Goal: Information Seeking & Learning: Learn about a topic

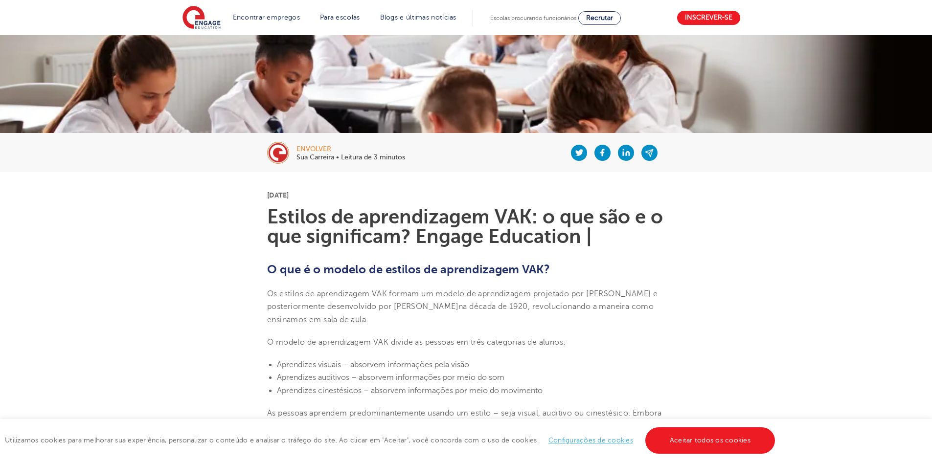
scroll to position [147, 0]
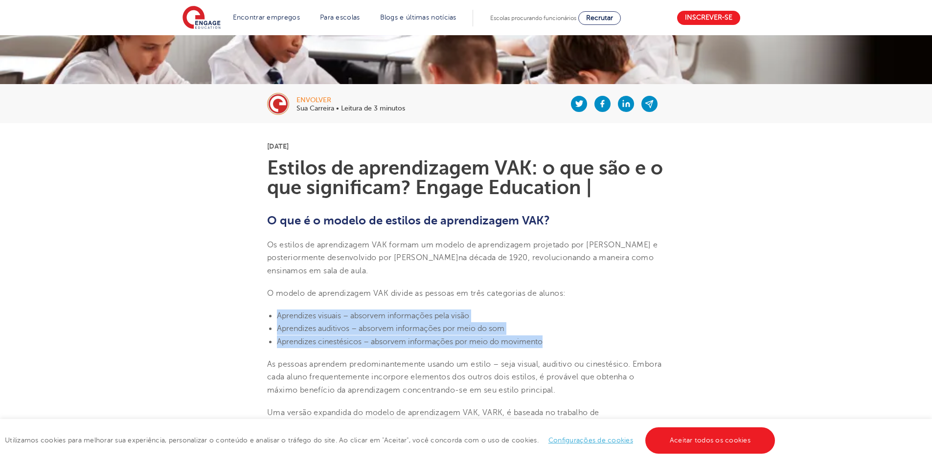
drag, startPoint x: 277, startPoint y: 314, endPoint x: 562, endPoint y: 345, distance: 286.6
click at [562, 345] on ul "Aprendizes visuais – absorvem informações pela visão Aprendizes auditivos – abs…" at bounding box center [466, 329] width 398 height 39
copy ul "Aprendizes visuais – absorvem informações pela visão Aprendizes auditivos – abs…"
click at [416, 326] on font "Aprendizes auditivos – absorvem informações por meio do som" at bounding box center [391, 328] width 228 height 9
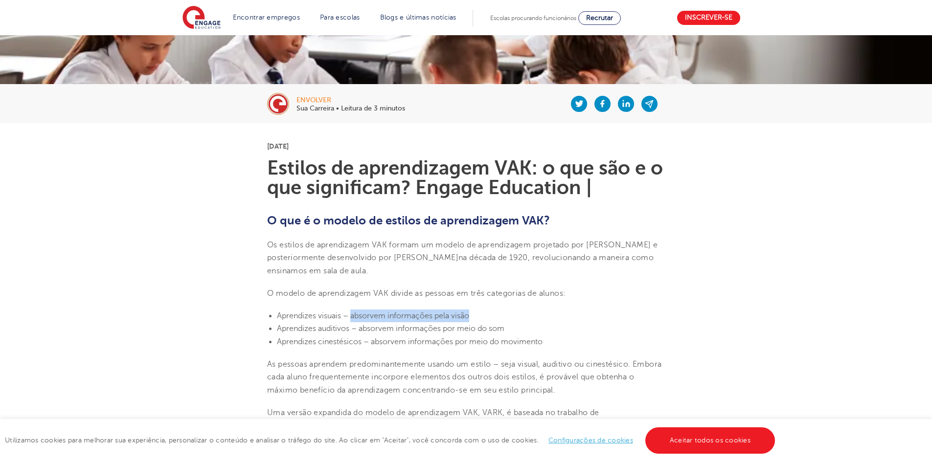
drag, startPoint x: 351, startPoint y: 314, endPoint x: 472, endPoint y: 322, distance: 121.6
click at [472, 322] on li "Aprendizes visuais – absorvem informações pela visão" at bounding box center [471, 316] width 388 height 13
copy font "absorvem informações pela visão"
drag, startPoint x: 362, startPoint y: 329, endPoint x: 510, endPoint y: 331, distance: 148.3
click at [510, 331] on li "Aprendizes auditivos – absorvem informações por meio do som" at bounding box center [471, 328] width 388 height 13
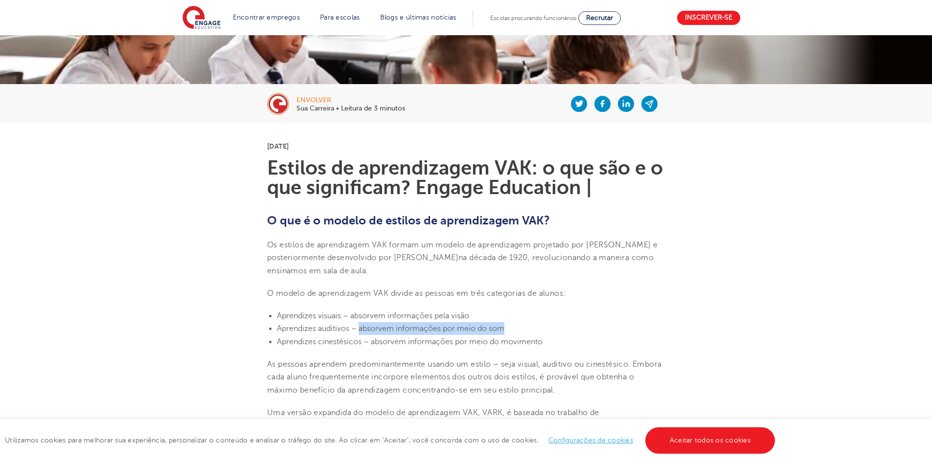
copy font "absorvem informações por meio do som"
